Goal: Task Accomplishment & Management: Manage account settings

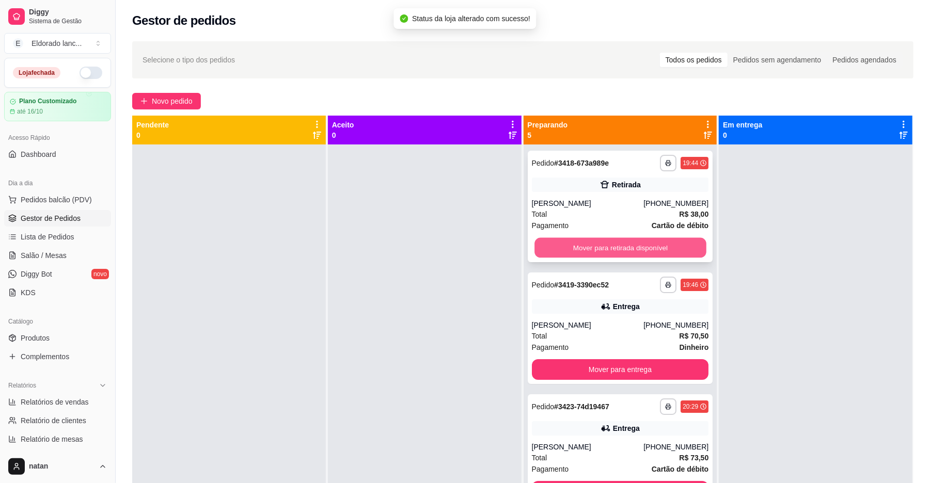
click at [593, 242] on button "Mover para retirada disponível" at bounding box center [620, 248] width 171 height 20
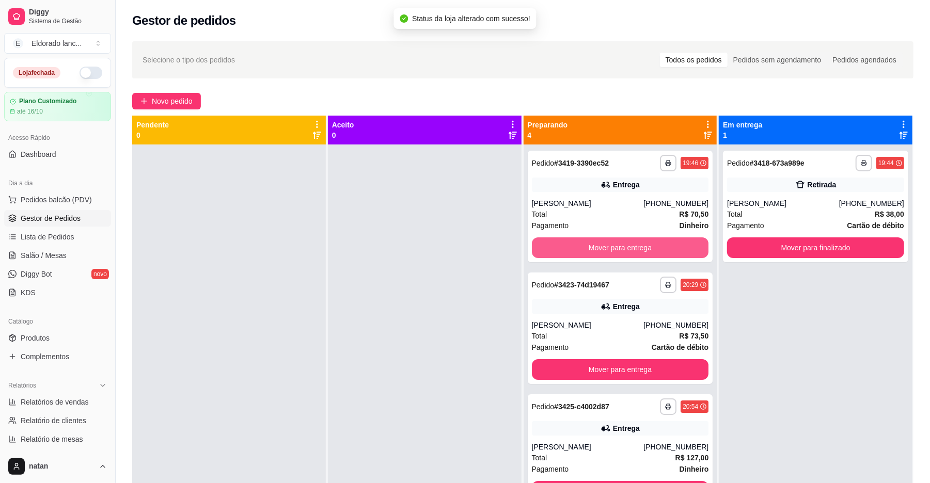
click at [593, 242] on button "Mover para entrega" at bounding box center [620, 248] width 177 height 21
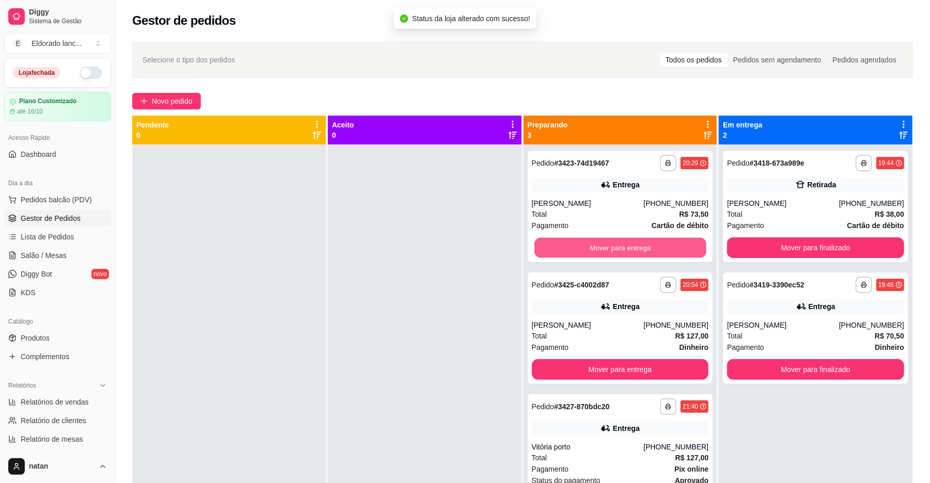
click at [593, 242] on button "Mover para entrega" at bounding box center [620, 248] width 171 height 20
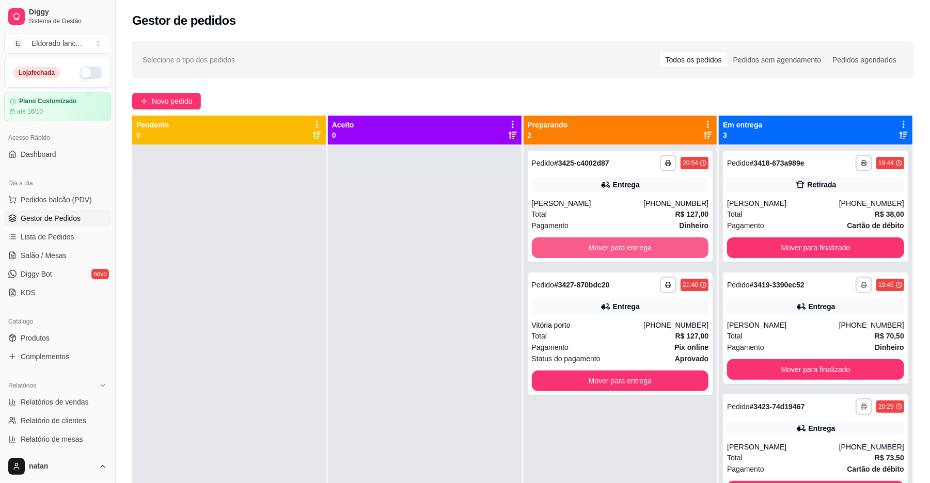
click at [593, 242] on button "Mover para entrega" at bounding box center [620, 248] width 177 height 21
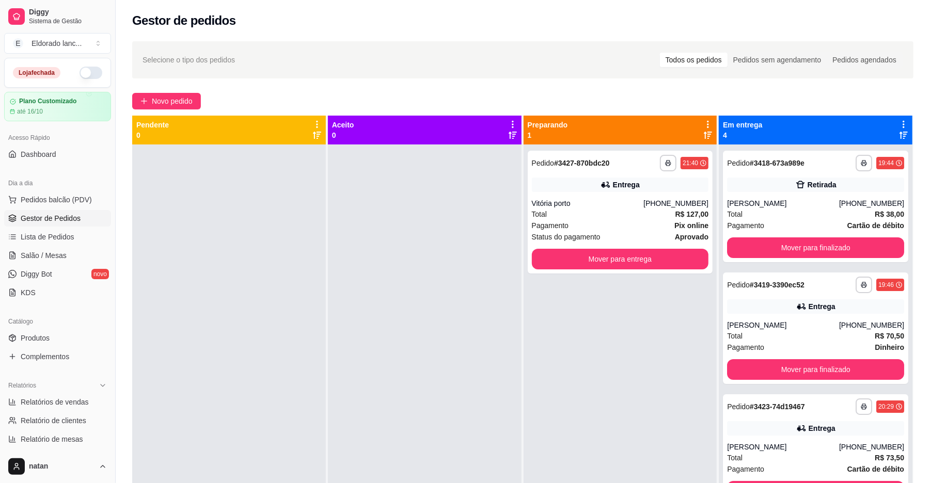
click at [593, 242] on span "Status do pagamento" at bounding box center [566, 236] width 69 height 11
click at [645, 267] on button "Mover para entrega" at bounding box center [620, 259] width 171 height 20
click at [824, 249] on button "Mover para finalizado" at bounding box center [815, 248] width 171 height 20
click at [682, 255] on button "Mover para entrega" at bounding box center [620, 259] width 177 height 21
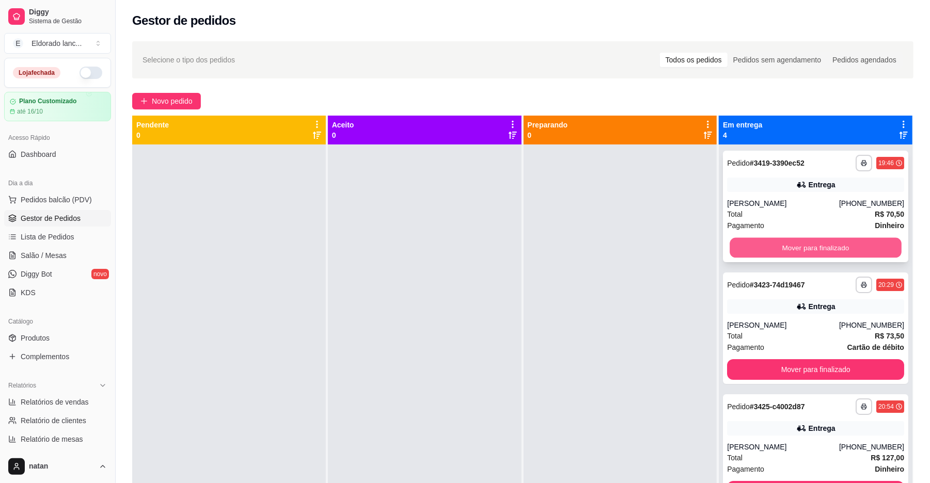
click at [758, 249] on button "Mover para finalizado" at bounding box center [815, 248] width 171 height 20
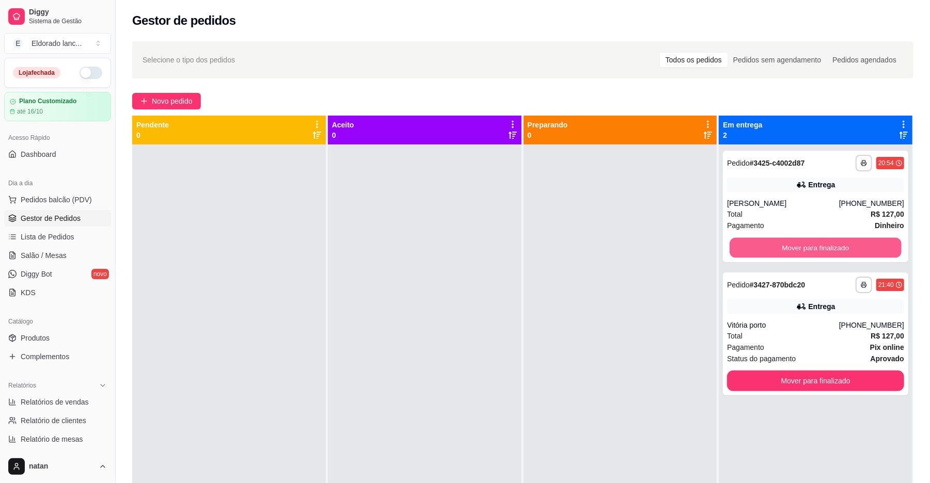
click at [758, 249] on button "Mover para finalizado" at bounding box center [815, 248] width 171 height 20
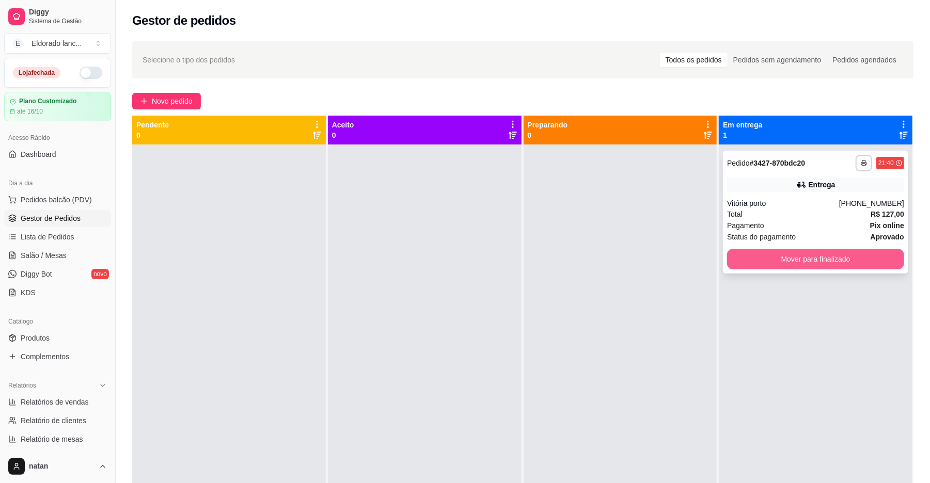
click at [762, 260] on button "Mover para finalizado" at bounding box center [815, 259] width 177 height 21
